Goal: Task Accomplishment & Management: Use online tool/utility

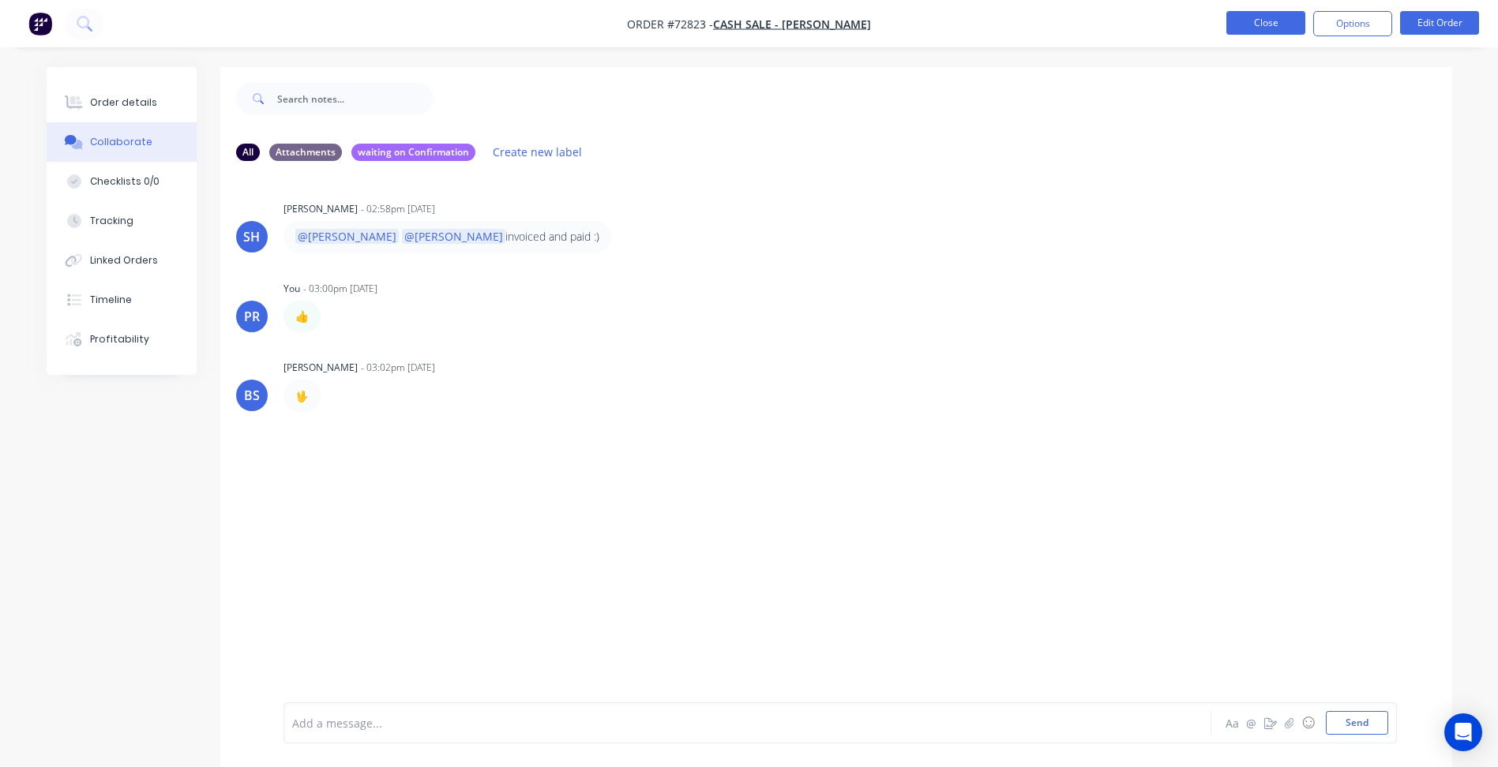
click at [1271, 24] on button "Close" at bounding box center [1265, 23] width 79 height 24
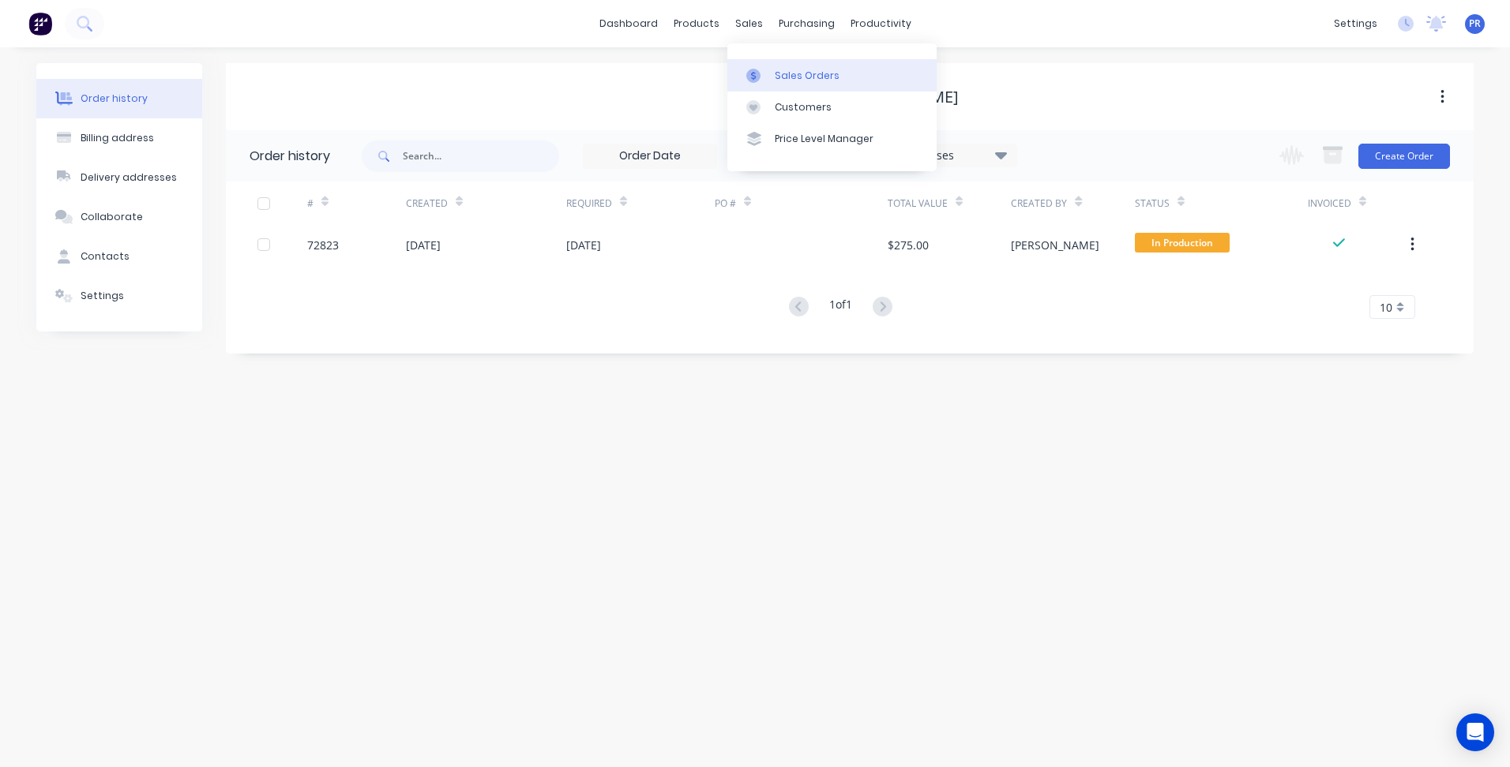
click at [769, 72] on div at bounding box center [758, 76] width 24 height 14
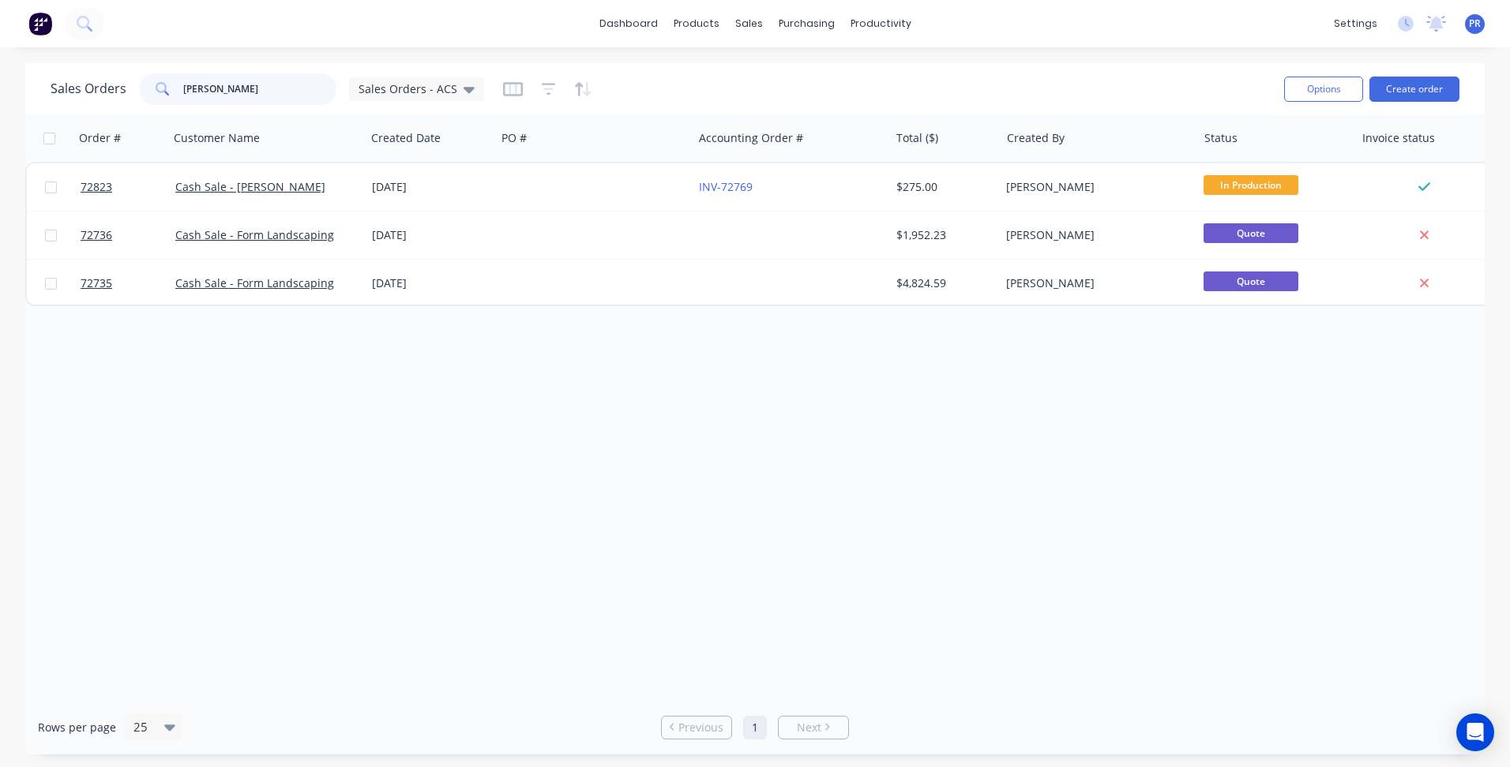
drag, startPoint x: 203, startPoint y: 90, endPoint x: 110, endPoint y: 88, distance: 93.2
click at [118, 88] on div "Sales Orders [PERSON_NAME] Orders - ACS" at bounding box center [267, 89] width 433 height 32
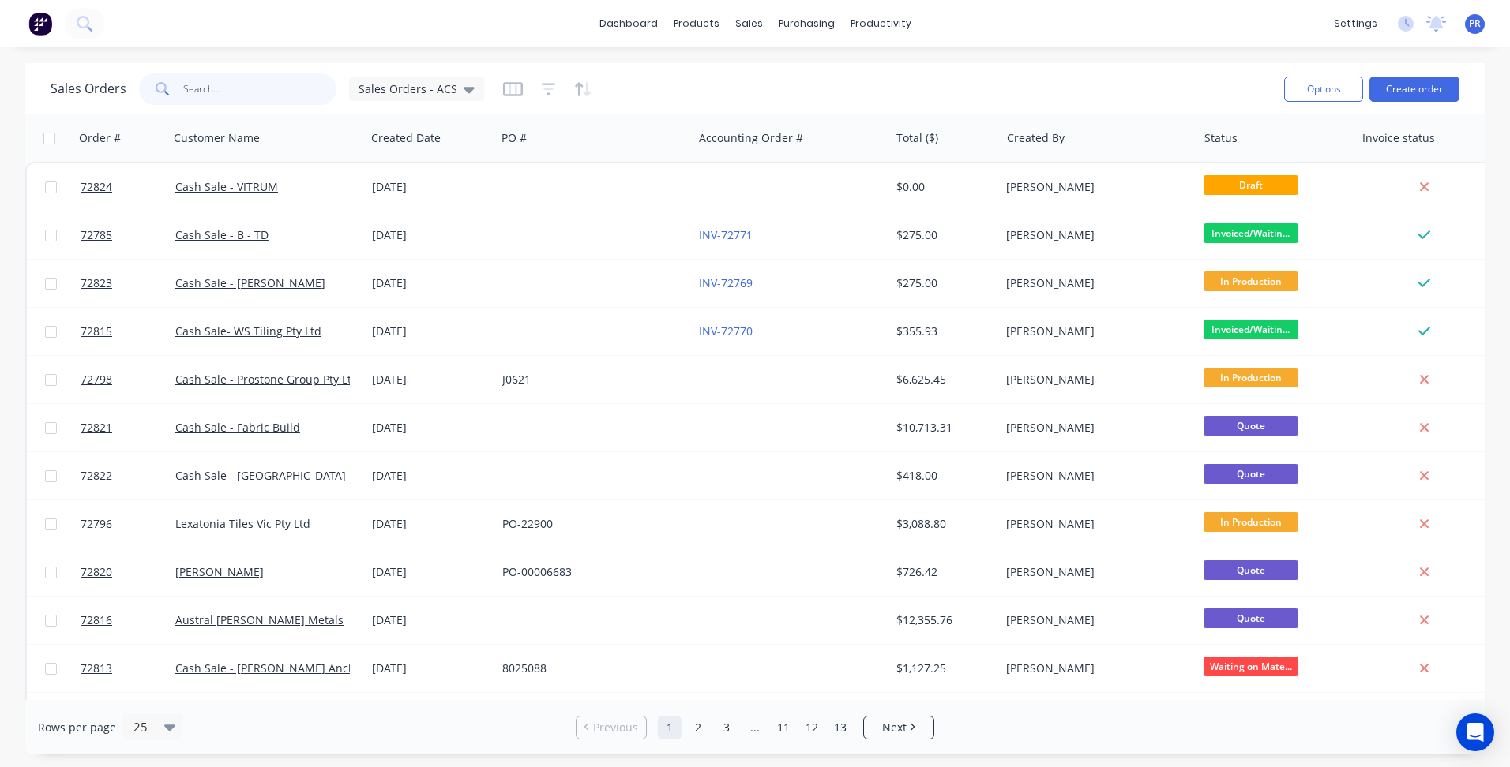
click at [224, 88] on input "text" at bounding box center [260, 89] width 154 height 32
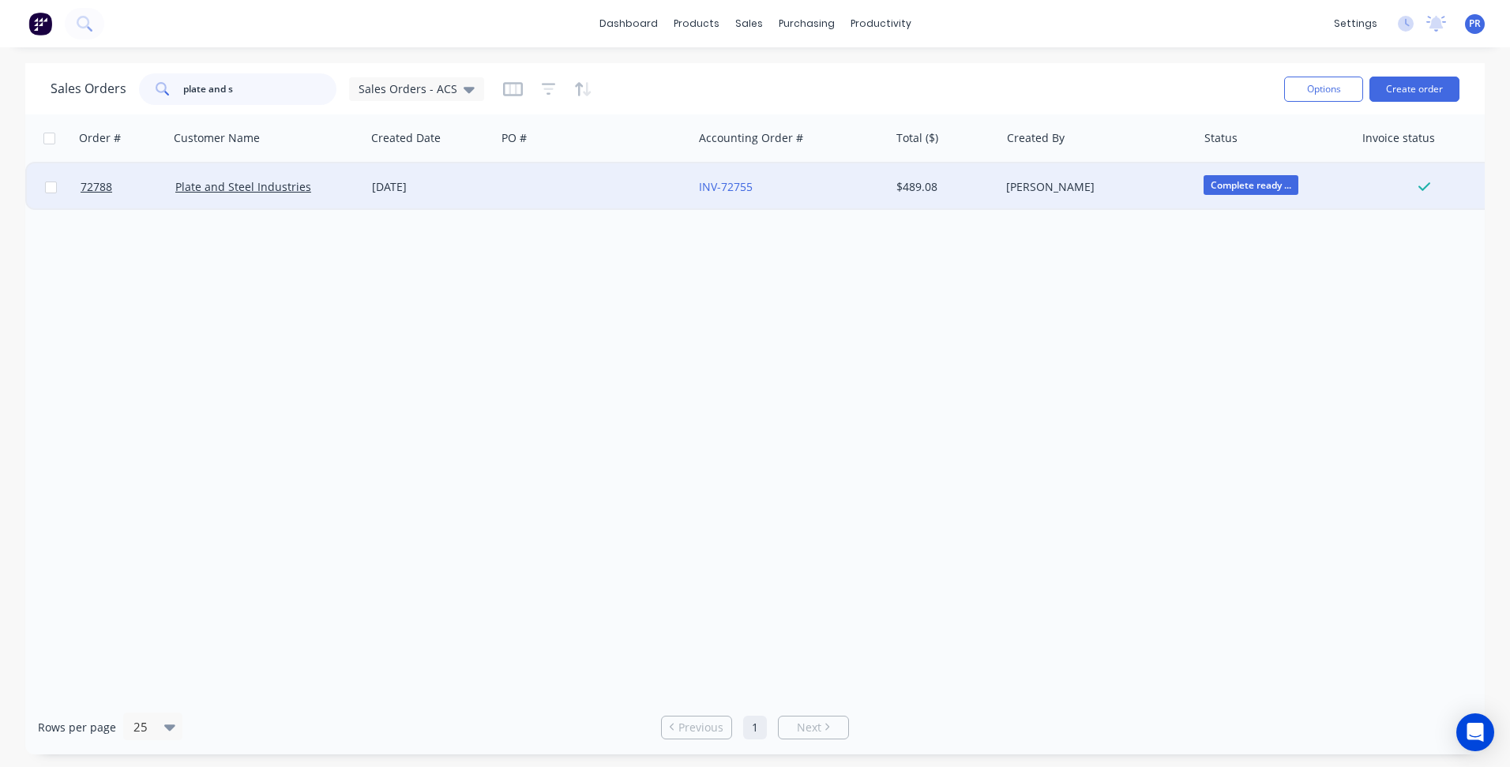
type input "plate and s"
click at [578, 187] on div at bounding box center [594, 186] width 197 height 47
